Goal: Navigation & Orientation: Find specific page/section

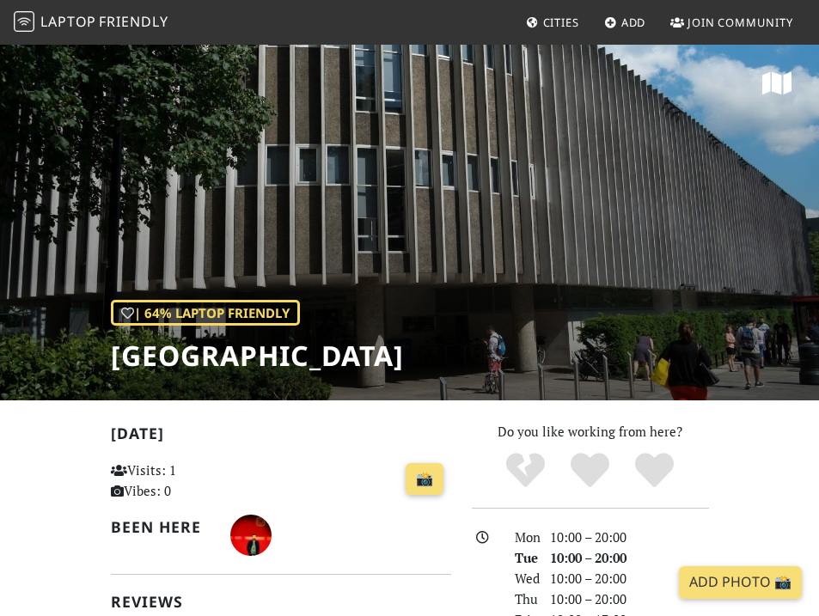
click at [110, 21] on span "Friendly" at bounding box center [133, 21] width 69 height 19
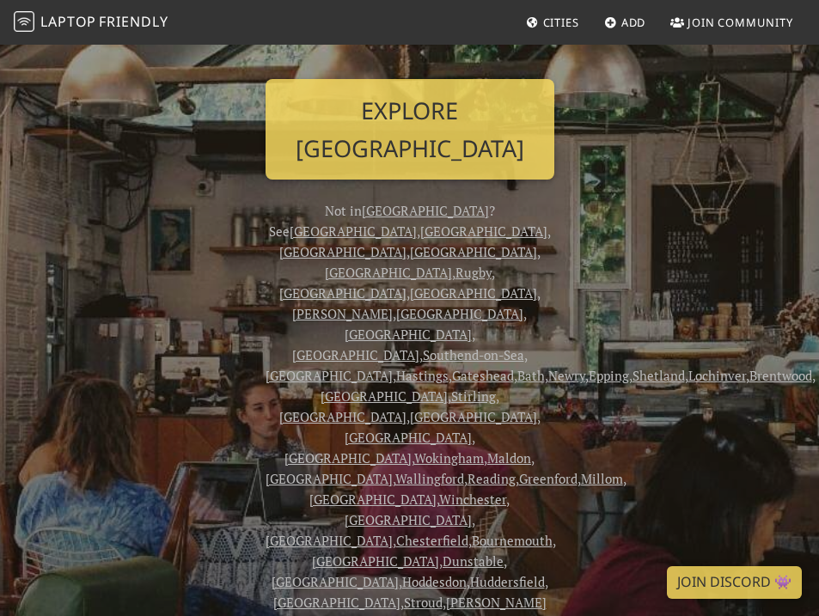
scroll to position [247, 0]
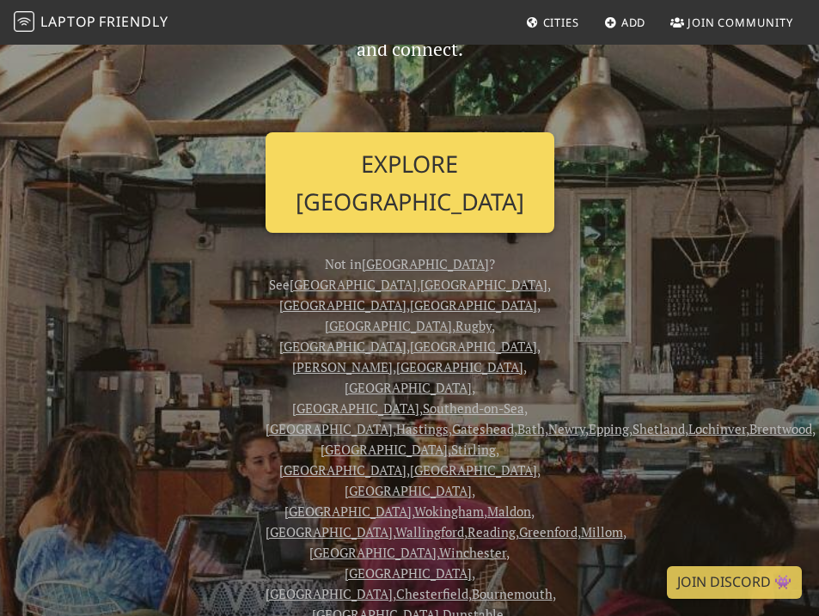
click at [429, 143] on link "Explore London" at bounding box center [409, 182] width 289 height 100
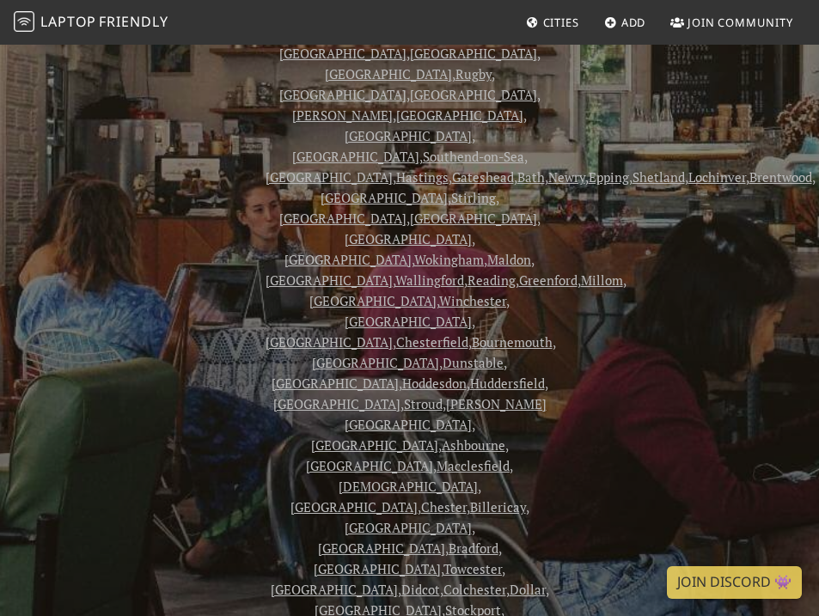
scroll to position [497, 0]
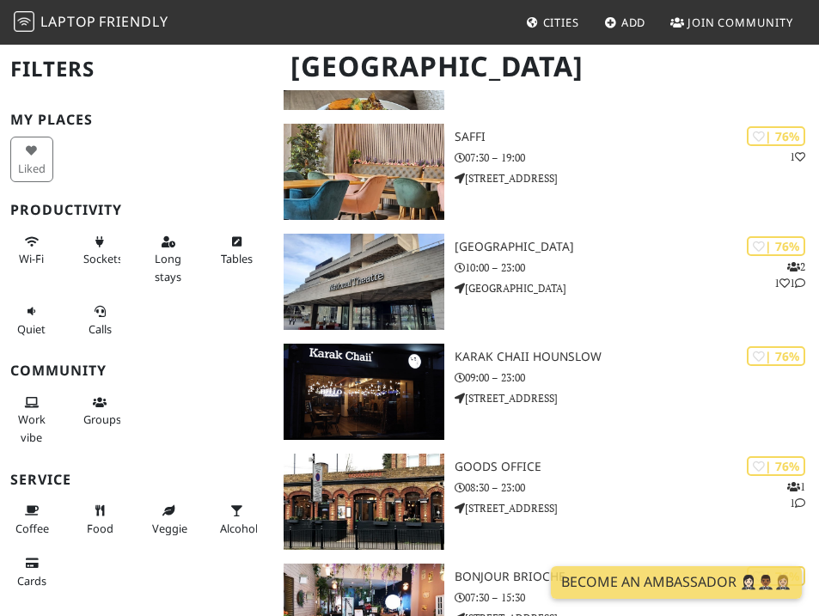
scroll to position [9058, 0]
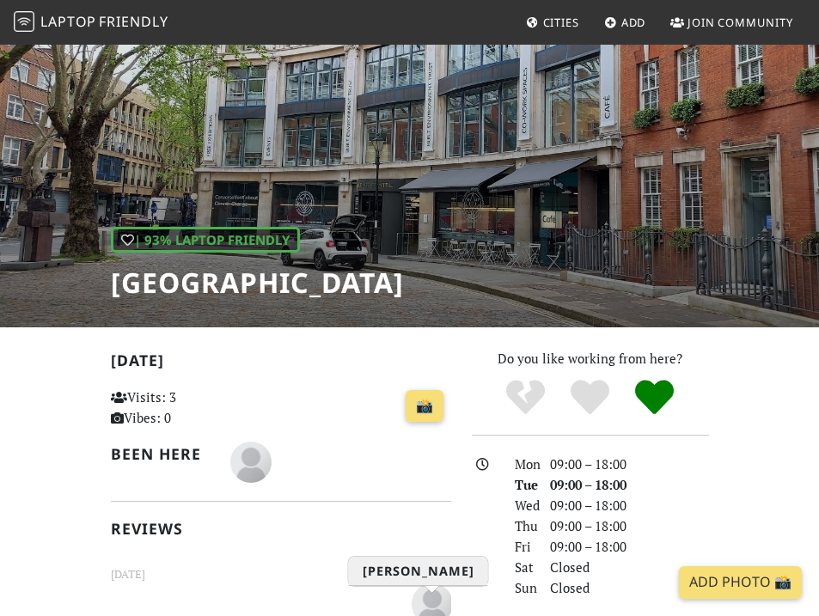
scroll to position [72, 0]
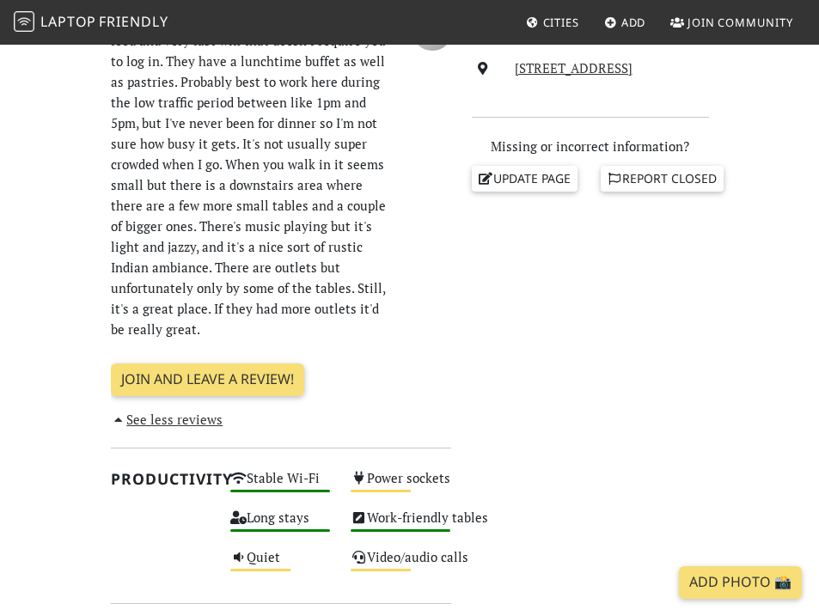
scroll to position [638, 0]
